Goal: Register for event/course

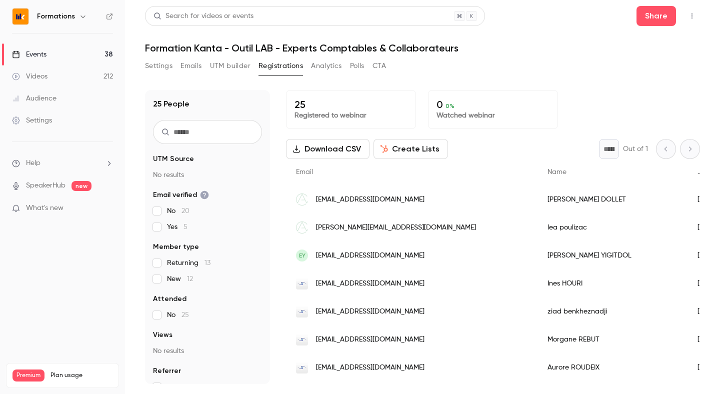
click at [38, 62] on link "Events 38" at bounding box center [62, 54] width 125 height 22
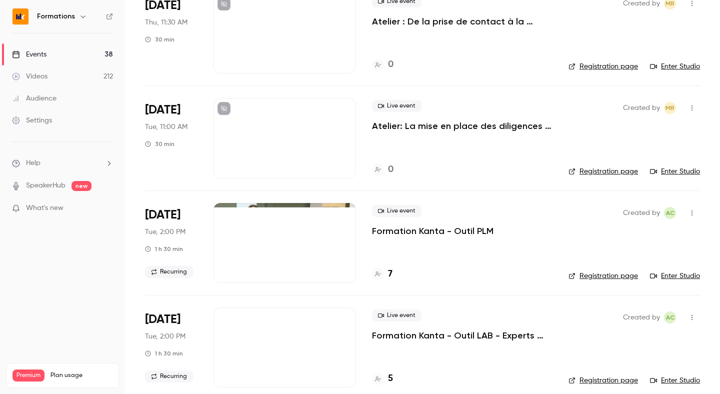
scroll to position [405, 0]
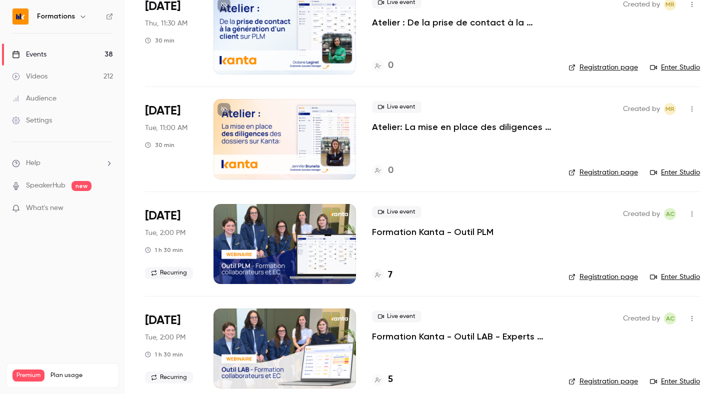
click at [400, 255] on div "Live event Formation Kanta - Outil PLM 7" at bounding box center [462, 244] width 180 height 80
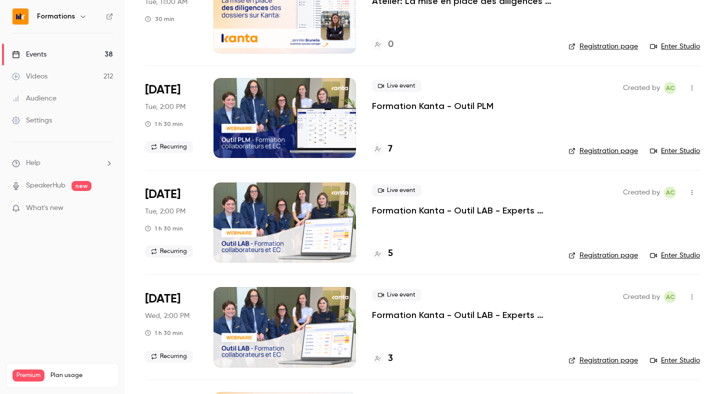
scroll to position [554, 0]
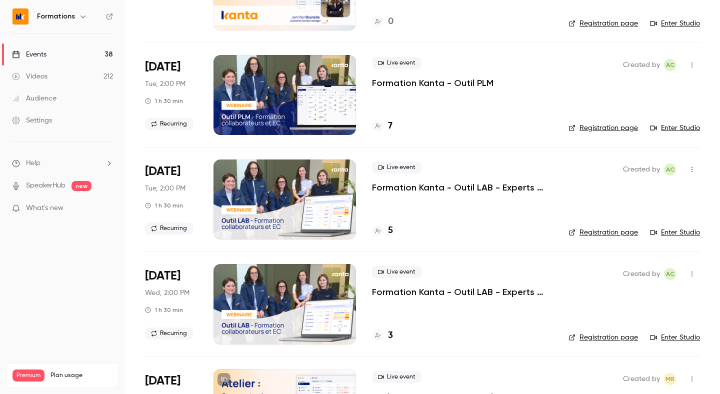
click at [606, 224] on div "Created by AC Registration page Enter Studio" at bounding box center [633, 199] width 131 height 80
click at [600, 231] on link "Registration page" at bounding box center [602, 232] width 69 height 10
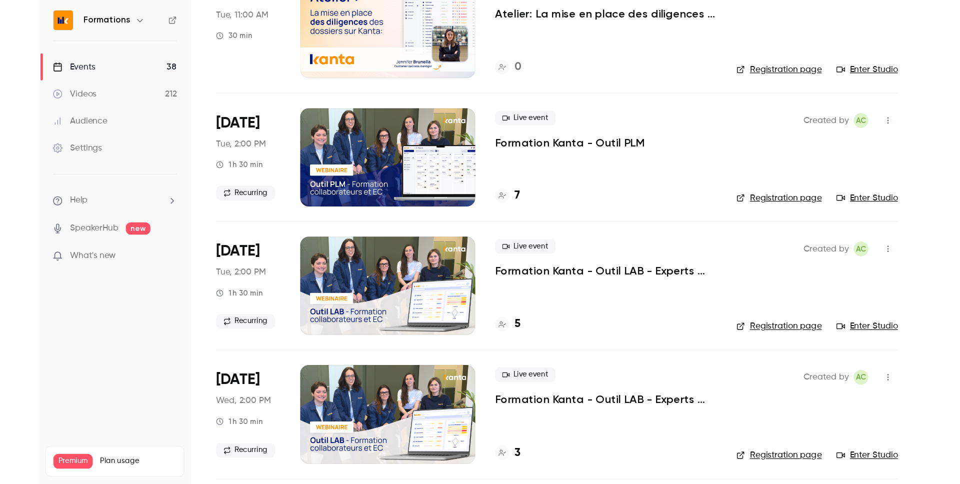
scroll to position [521, 0]
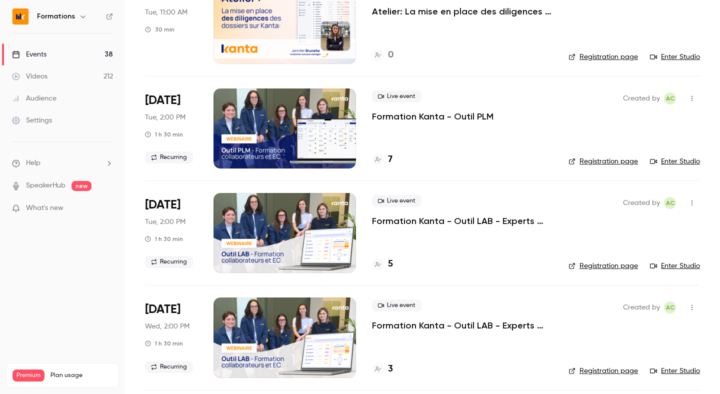
click at [604, 162] on link "Registration page" at bounding box center [602, 161] width 69 height 10
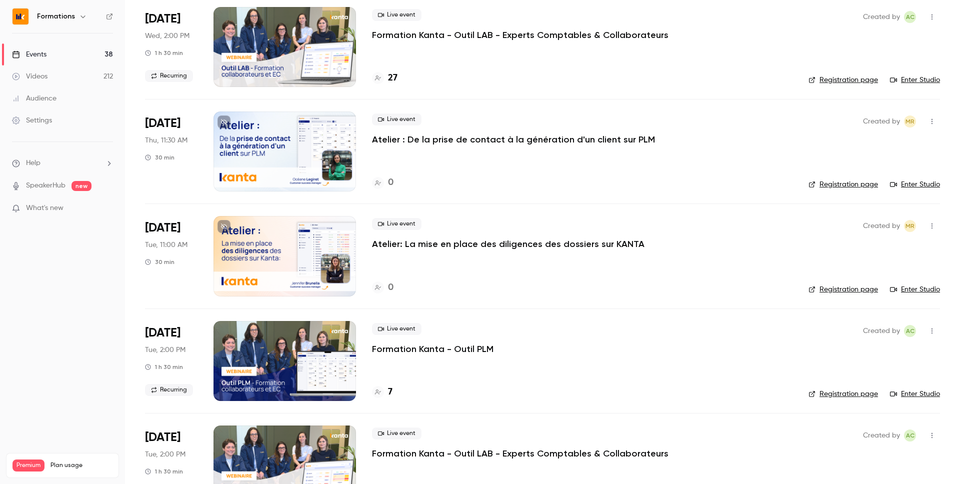
scroll to position [0, 0]
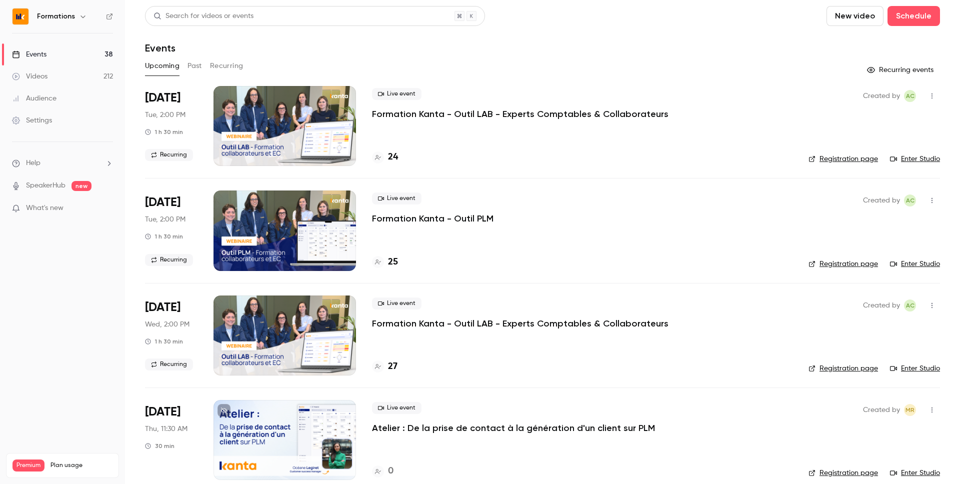
click at [50, 11] on div "Formations" at bounding box center [67, 16] width 61 height 12
click at [48, 17] on h6 "Formations" at bounding box center [56, 16] width 38 height 10
click at [82, 18] on icon "button" at bounding box center [83, 16] width 8 height 8
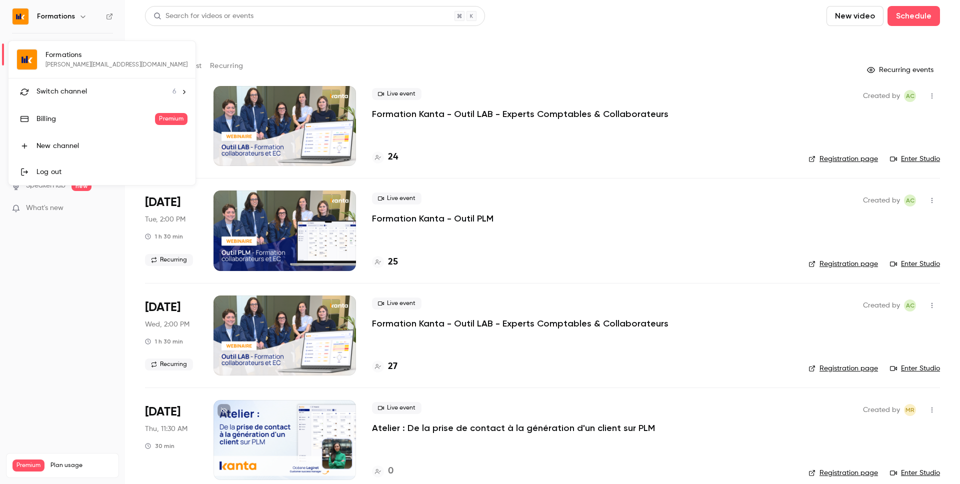
click at [74, 95] on span "Switch channel" at bounding box center [61, 91] width 50 height 10
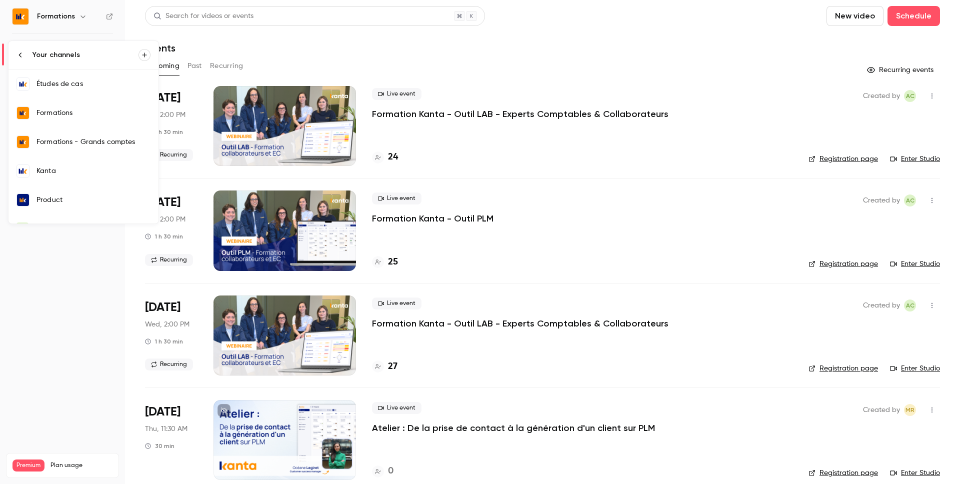
click at [50, 180] on link "Kanta" at bounding box center [83, 170] width 150 height 29
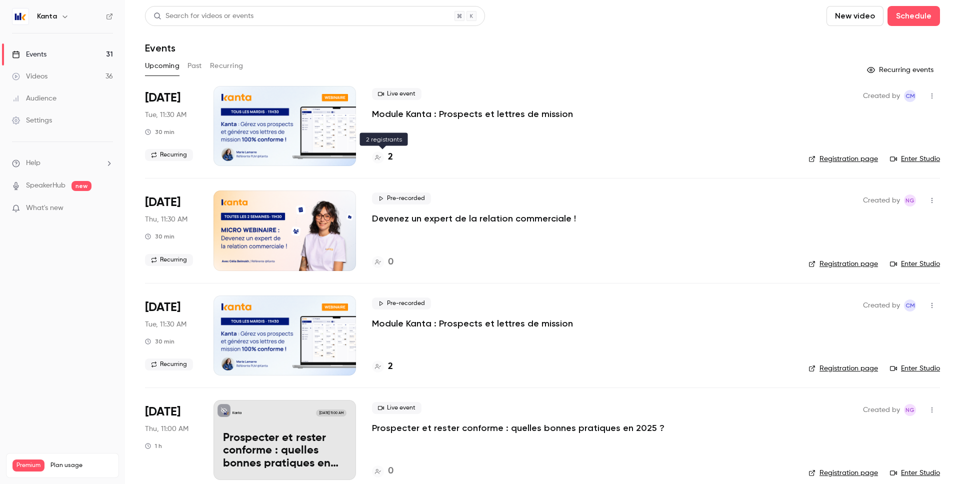
click at [386, 153] on div "2" at bounding box center [382, 156] width 21 height 13
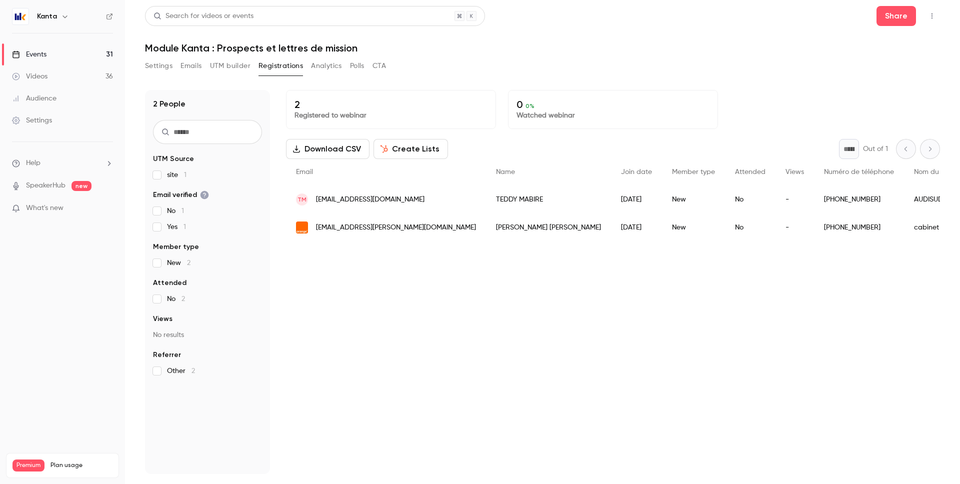
click at [70, 51] on link "Events 31" at bounding box center [62, 54] width 125 height 22
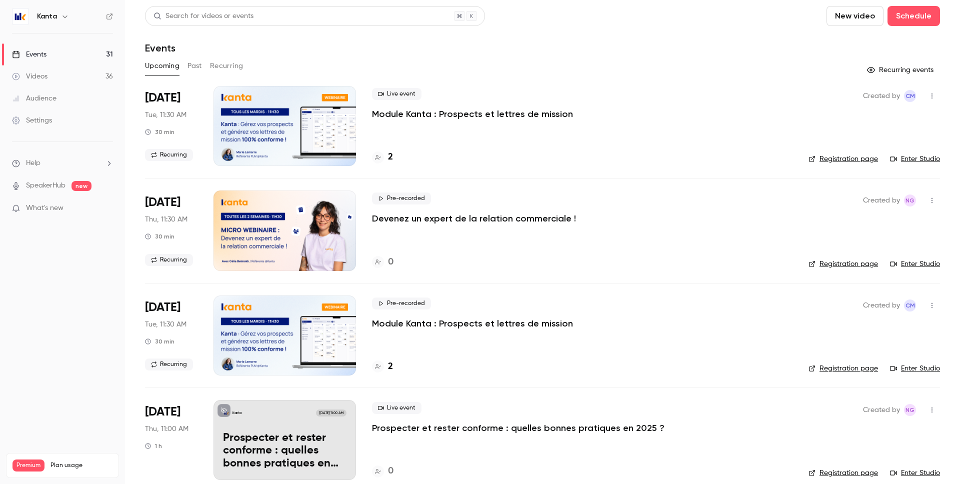
click at [719, 156] on link "Registration page" at bounding box center [842, 159] width 69 height 10
